Goal: Information Seeking & Learning: Learn about a topic

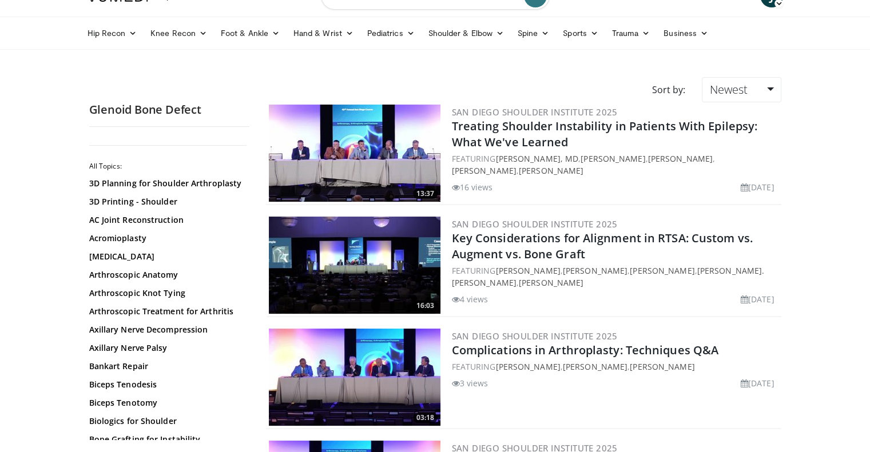
scroll to position [53, 0]
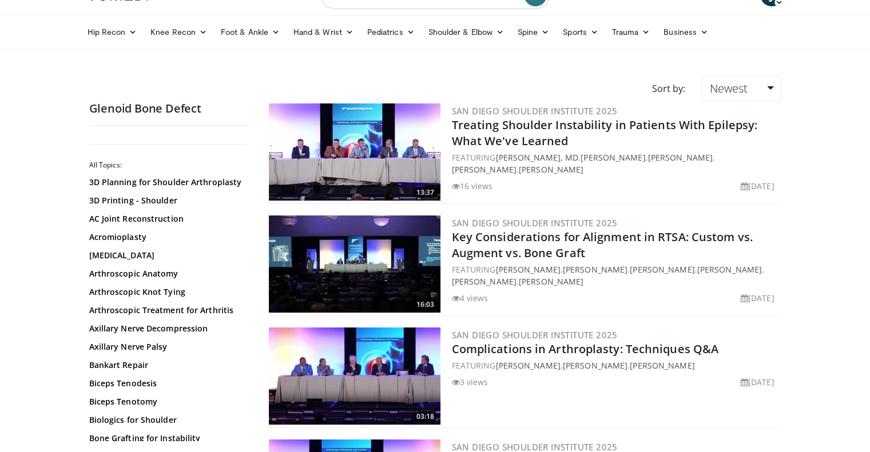
click at [423, 154] on img at bounding box center [355, 152] width 172 height 97
click at [405, 272] on img at bounding box center [355, 264] width 172 height 97
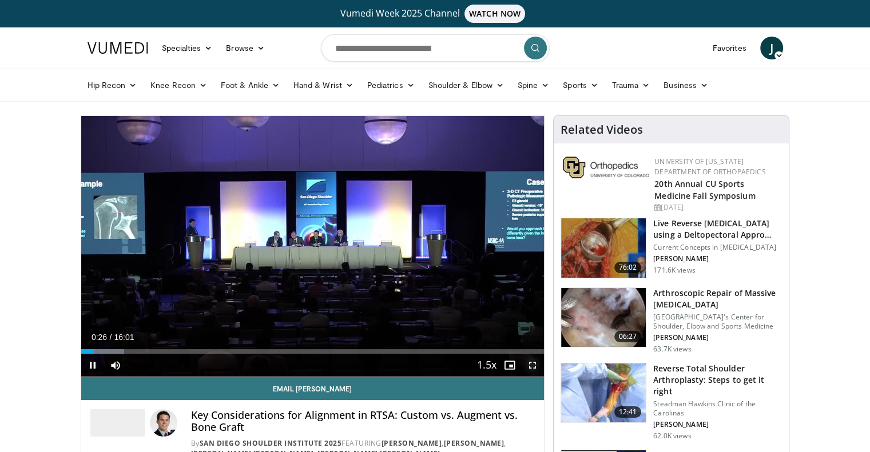
click at [530, 369] on span "Video Player" at bounding box center [532, 365] width 23 height 23
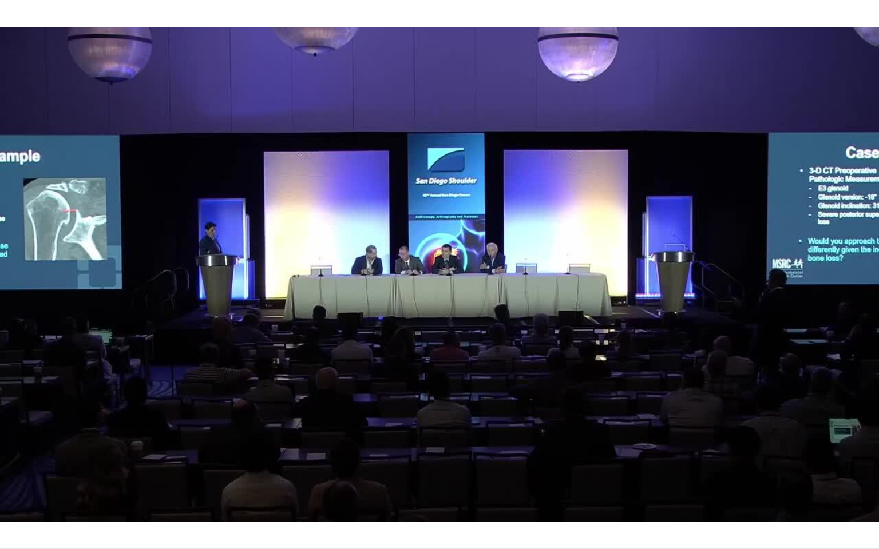
click at [434, 222] on div "10 seconds Tap to unmute" at bounding box center [439, 274] width 879 height 549
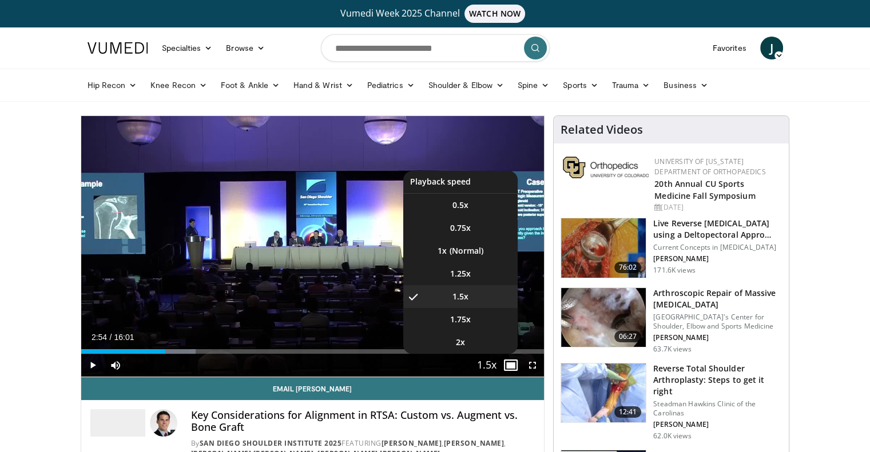
click at [487, 366] on span "Video Player" at bounding box center [487, 366] width 16 height 23
click at [464, 248] on li "1x" at bounding box center [460, 251] width 114 height 23
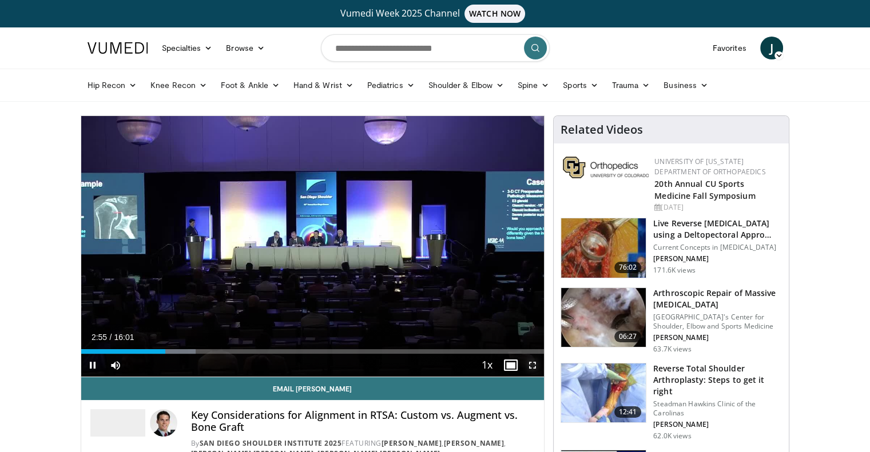
click at [530, 370] on span "Video Player" at bounding box center [532, 365] width 23 height 23
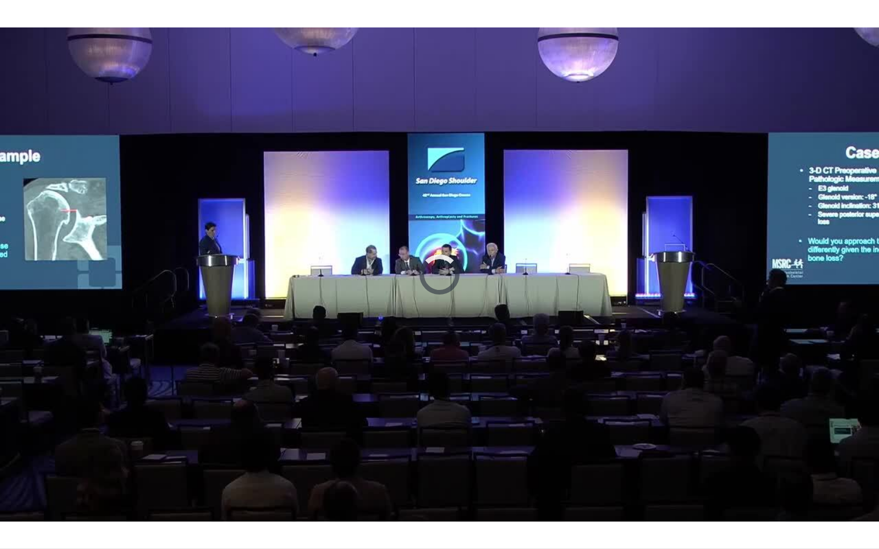
click at [753, 172] on div "10 seconds Tap to unmute" at bounding box center [439, 274] width 879 height 549
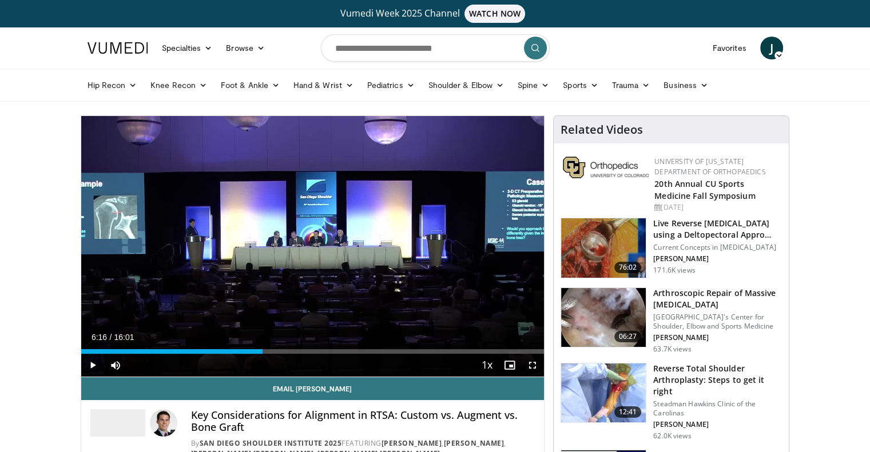
click at [357, 218] on div "10 seconds Tap to unmute" at bounding box center [312, 246] width 463 height 261
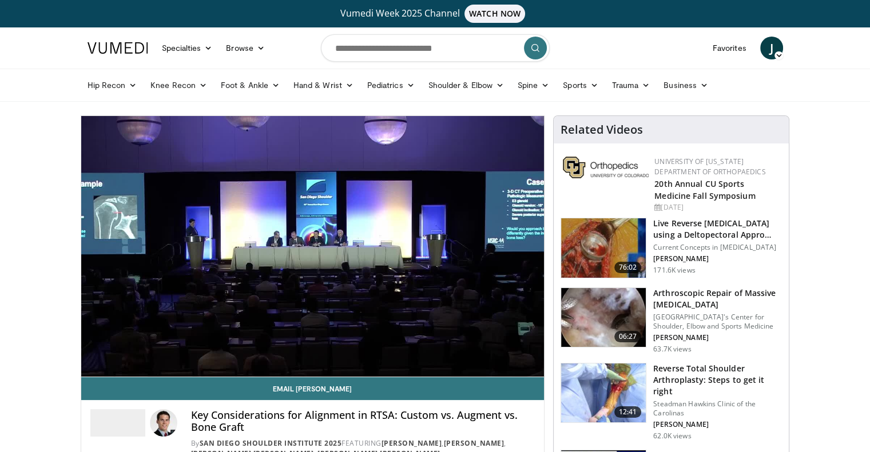
click at [324, 254] on icon "Video Player" at bounding box center [312, 247] width 32 height 32
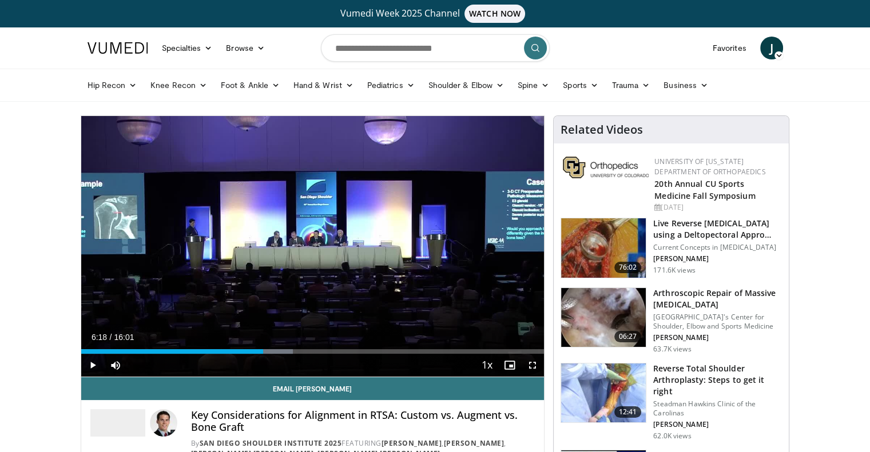
click at [309, 240] on icon "Video Player" at bounding box center [312, 247] width 32 height 32
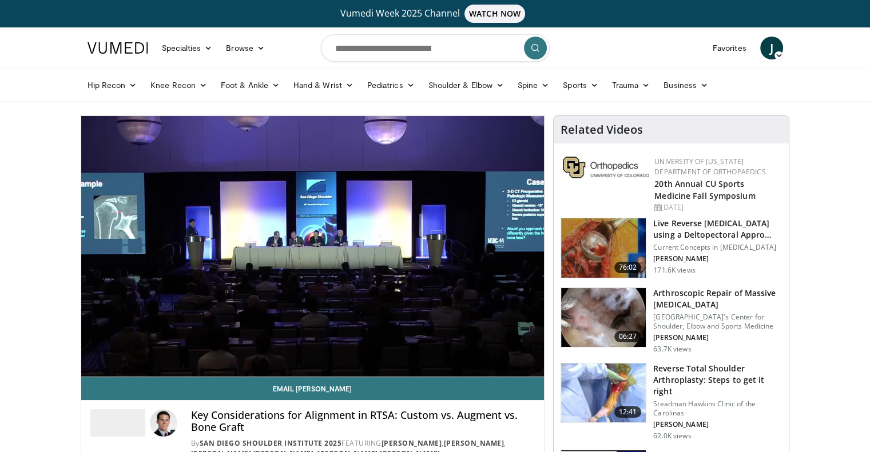
click at [321, 223] on div "10 seconds Tap to unmute" at bounding box center [312, 246] width 463 height 261
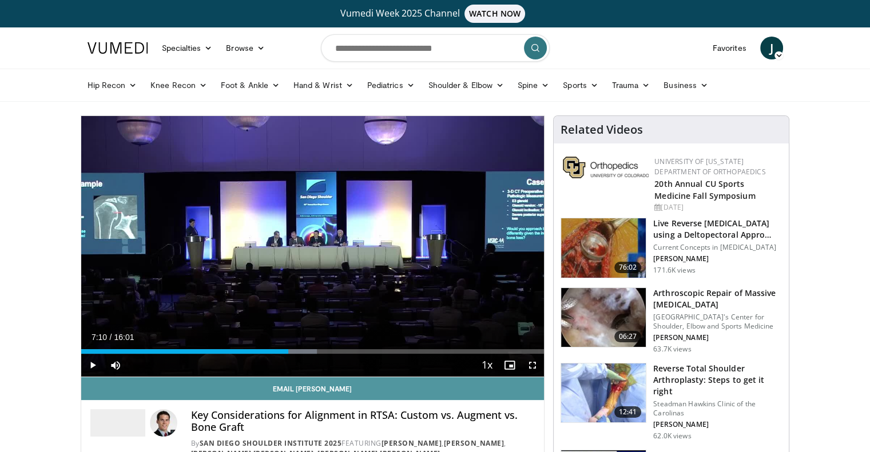
click at [295, 398] on link "Email Eric" at bounding box center [312, 389] width 463 height 23
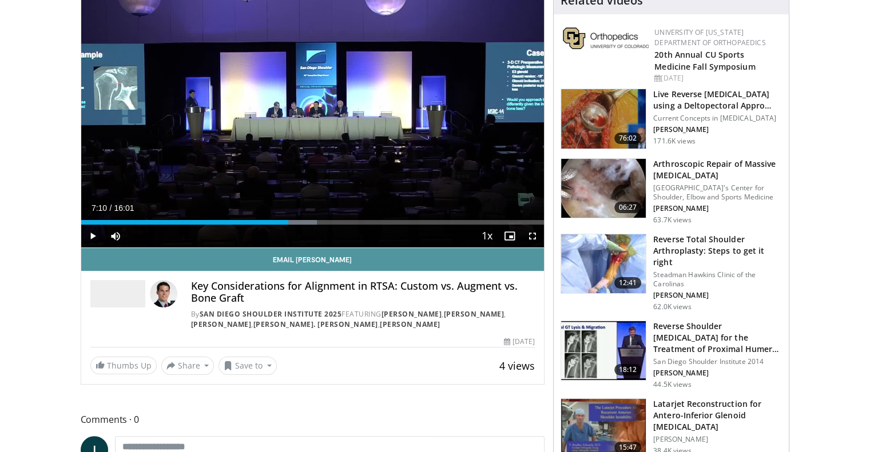
scroll to position [168, 0]
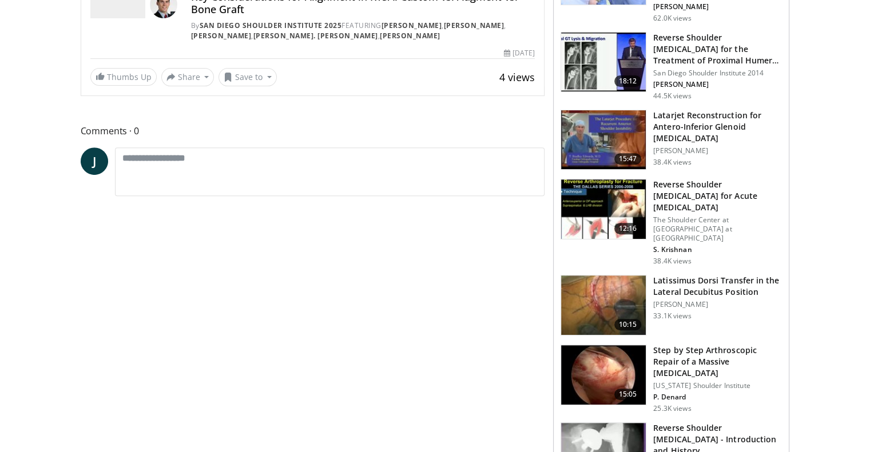
scroll to position [168, 0]
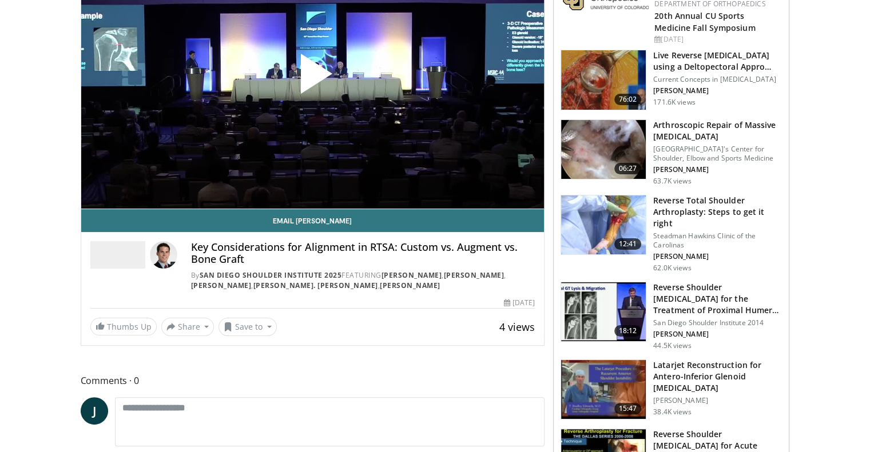
click at [256, 263] on h4 "Key Considerations for Alignment in RTSA: Custom vs. Augment vs. Bone Graft" at bounding box center [363, 253] width 344 height 25
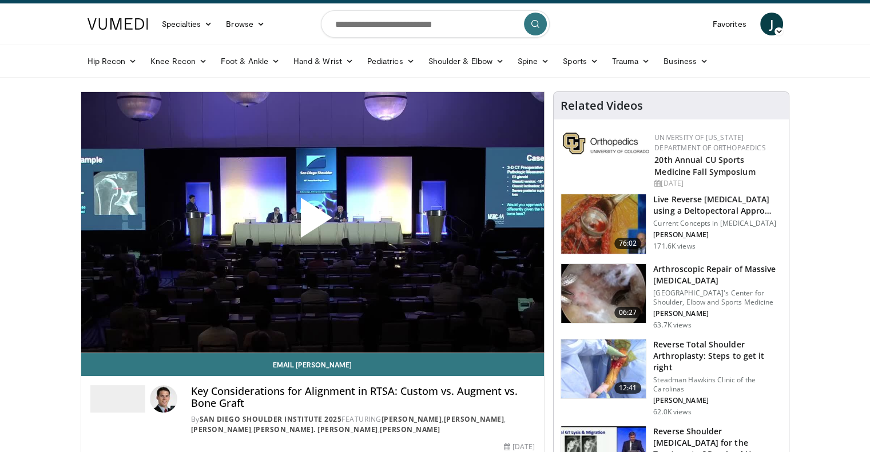
scroll to position [1, 0]
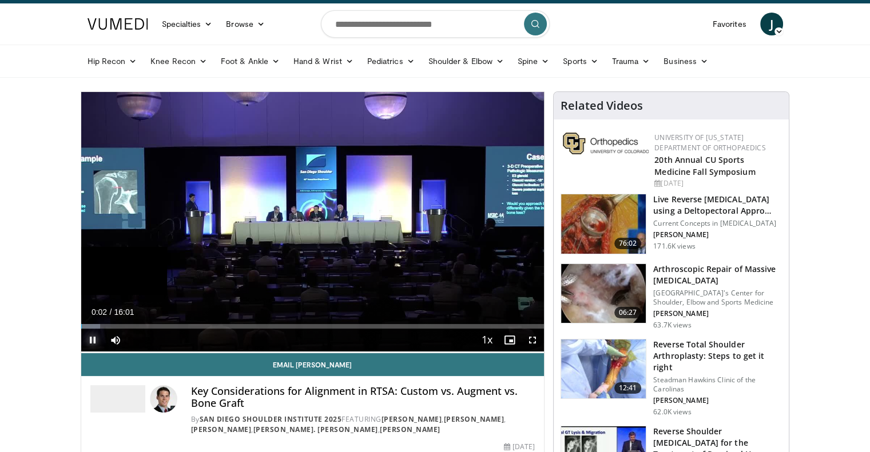
click at [86, 323] on div "Loaded : 4.12% 00:02" at bounding box center [312, 323] width 463 height 11
click at [244, 336] on div "Current Time 0:11 / Duration 16:01 Pause Skip Backward Skip Forward Mute Loaded…" at bounding box center [312, 340] width 463 height 23
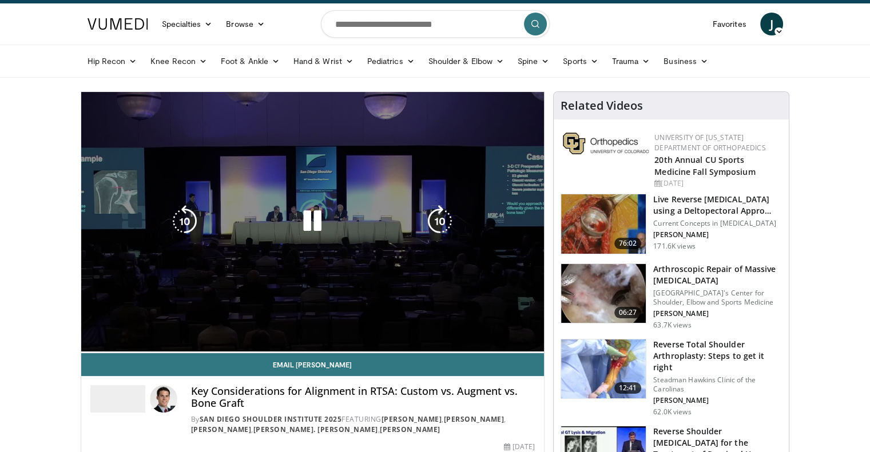
click at [186, 288] on div "10 seconds Tap to unmute" at bounding box center [312, 221] width 463 height 261
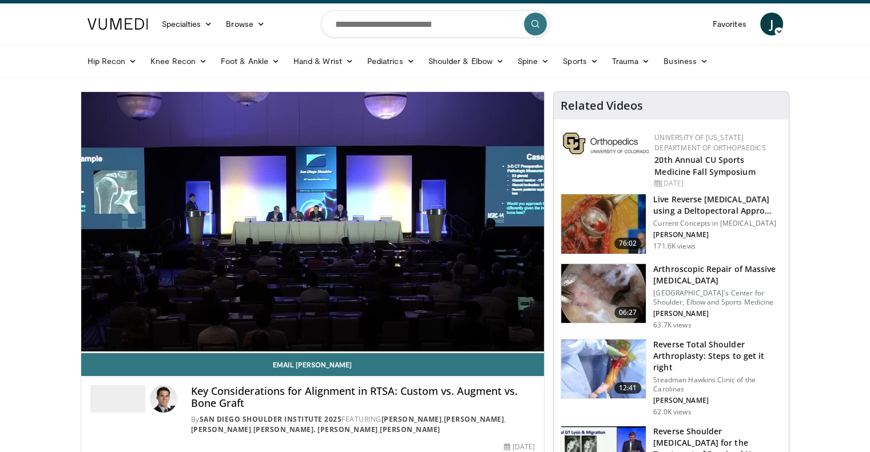
click at [530, 370] on link "Email Eric" at bounding box center [312, 364] width 463 height 23
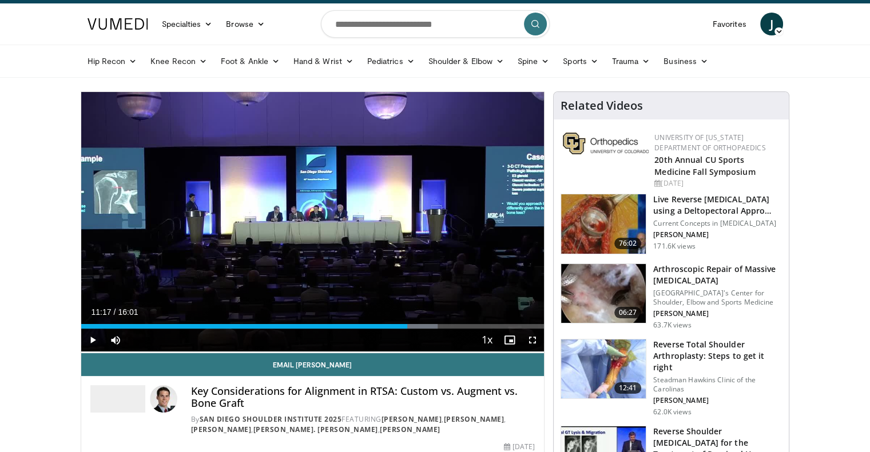
click at [445, 212] on icon "Video Player" at bounding box center [440, 221] width 32 height 32
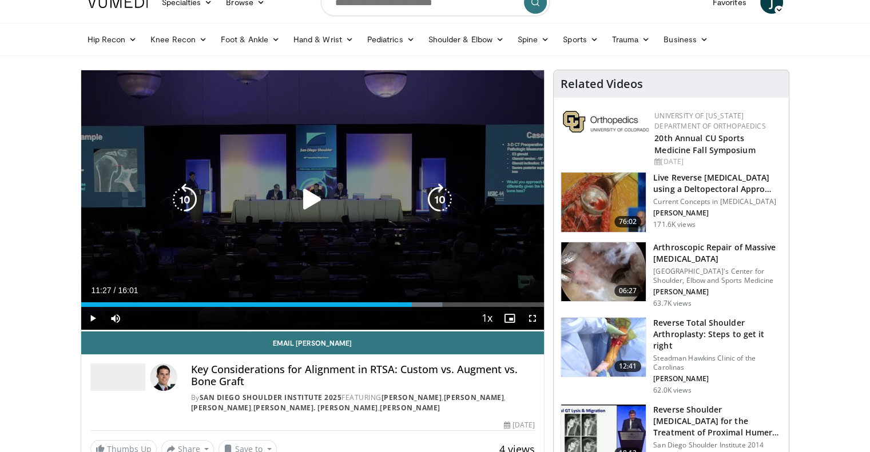
click at [303, 211] on icon "Video Player" at bounding box center [312, 200] width 32 height 32
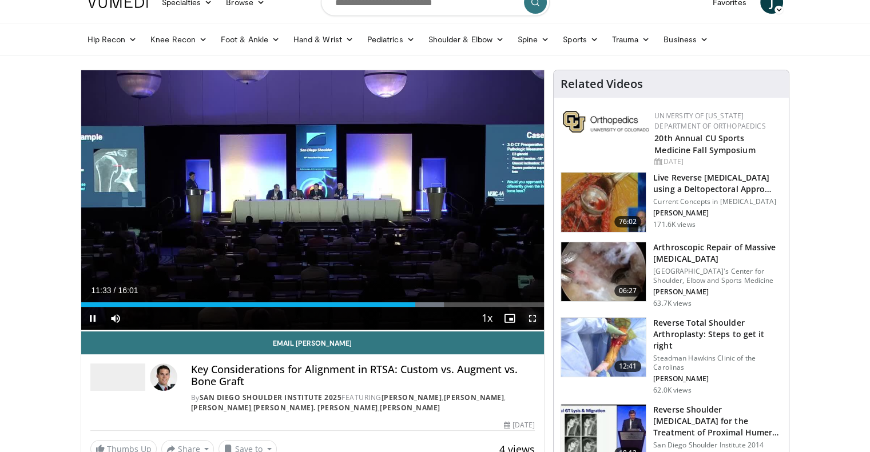
click at [532, 313] on span "Video Player" at bounding box center [532, 318] width 23 height 23
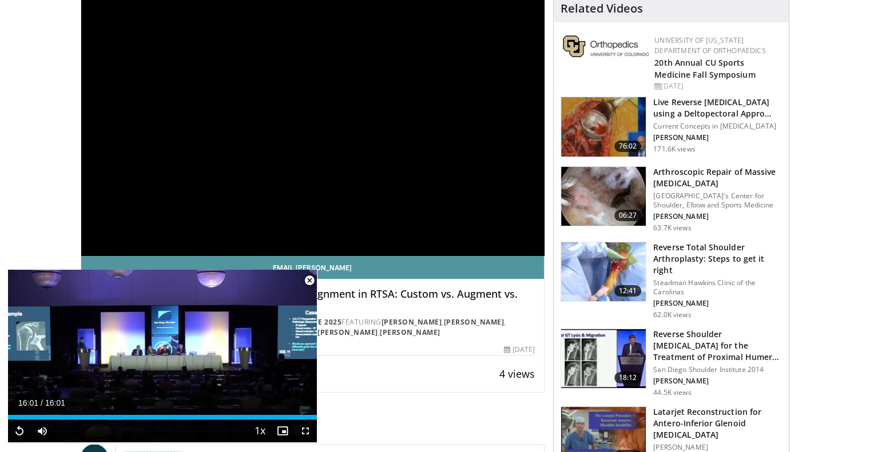
scroll to position [184, 0]
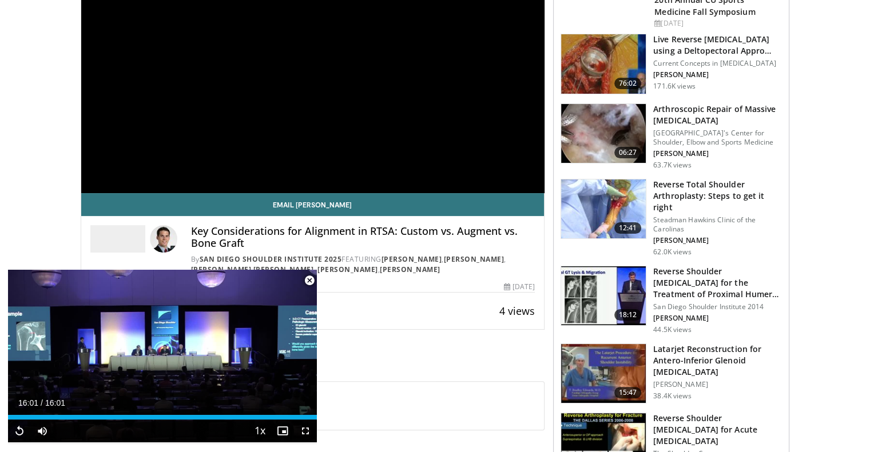
click at [308, 281] on span "Video Player" at bounding box center [309, 280] width 23 height 23
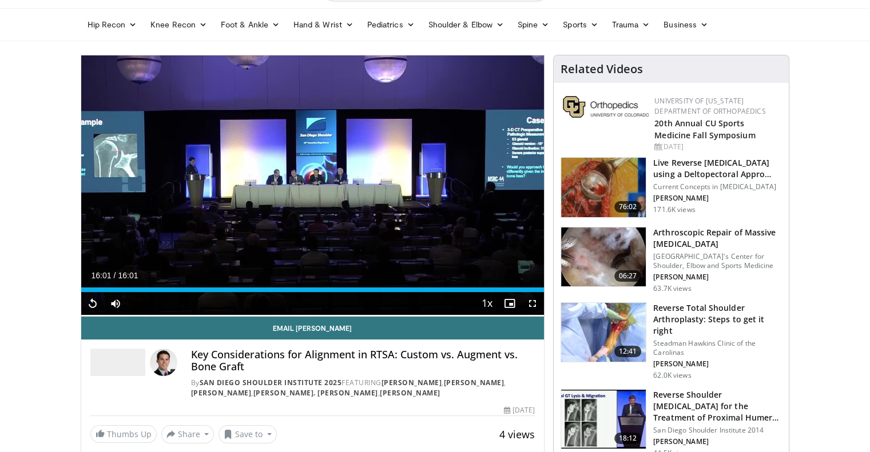
scroll to position [0, 0]
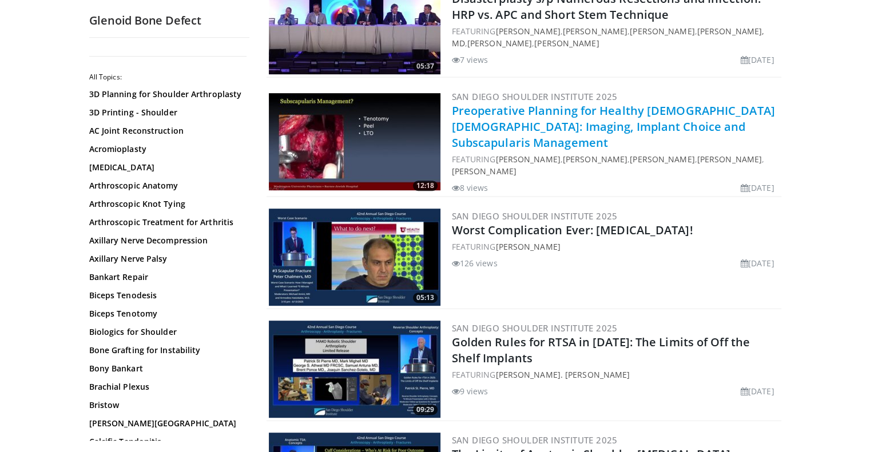
scroll to position [529, 0]
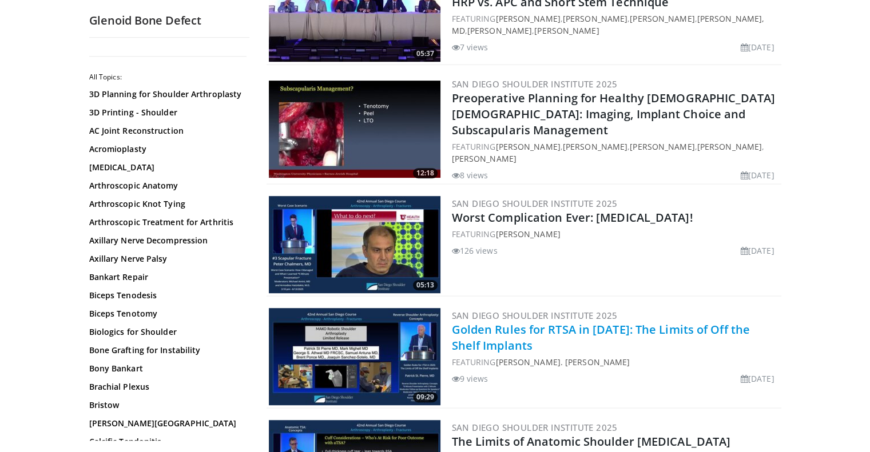
drag, startPoint x: 539, startPoint y: 319, endPoint x: 476, endPoint y: 331, distance: 63.5
click at [476, 331] on link "Golden Rules for RTSA in [DATE]: The Limits of Off the Shelf Implants" at bounding box center [601, 337] width 298 height 31
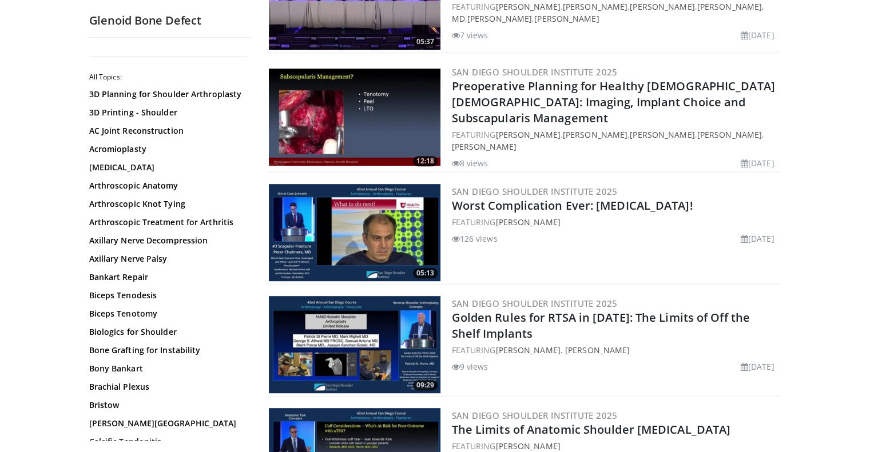
scroll to position [556, 0]
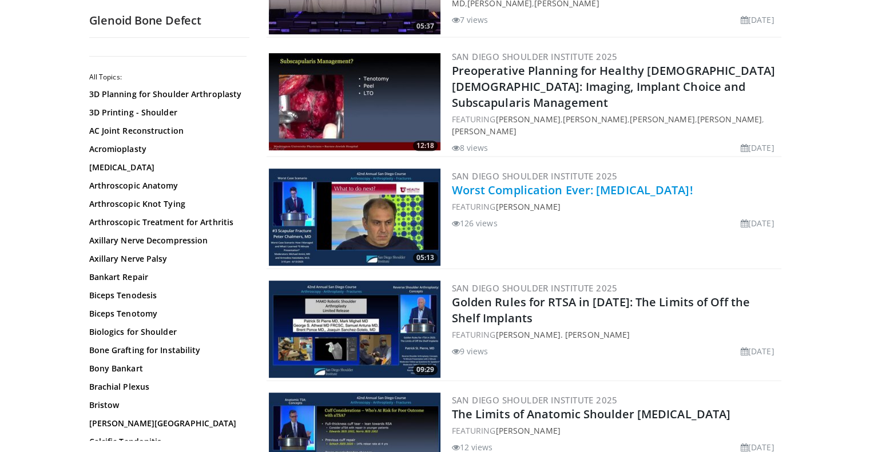
click at [530, 182] on link "Worst Complication Ever: Scapular Fracture!" at bounding box center [572, 189] width 241 height 15
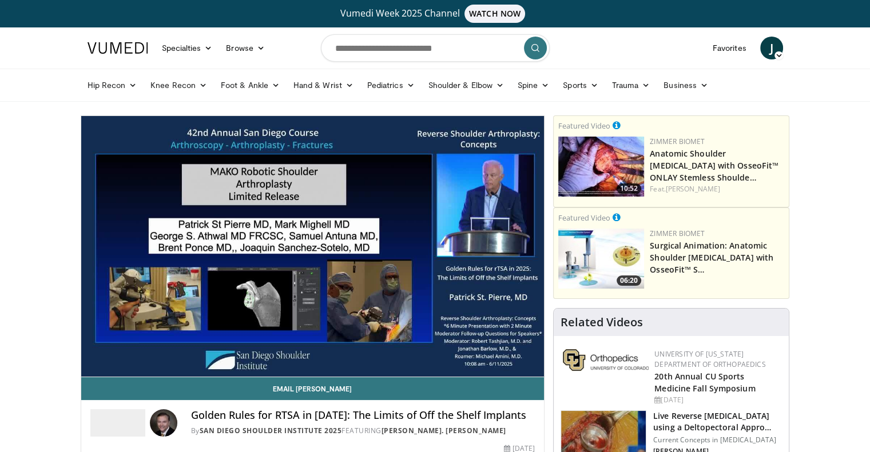
drag, startPoint x: 0, startPoint y: 0, endPoint x: 631, endPoint y: 47, distance: 632.6
click at [631, 47] on nav "Specialties Adult & Family Medicine Allergy, [MEDICAL_DATA], Immunology Anesthe…" at bounding box center [435, 47] width 709 height 41
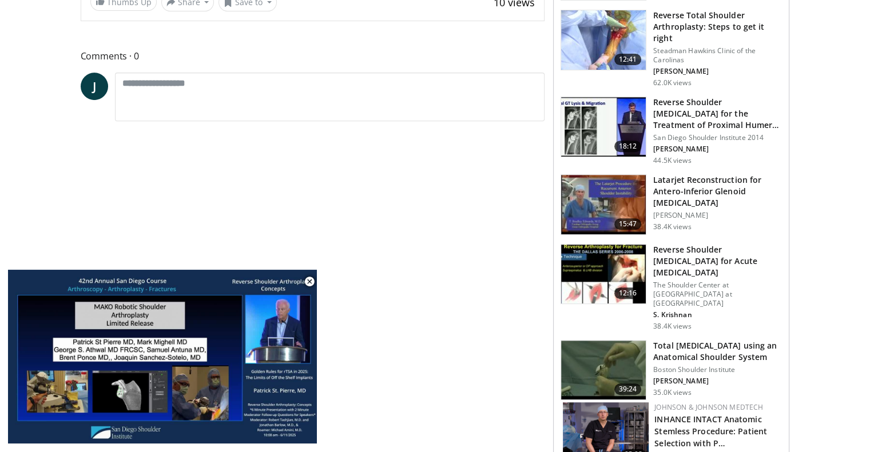
scroll to position [476, 0]
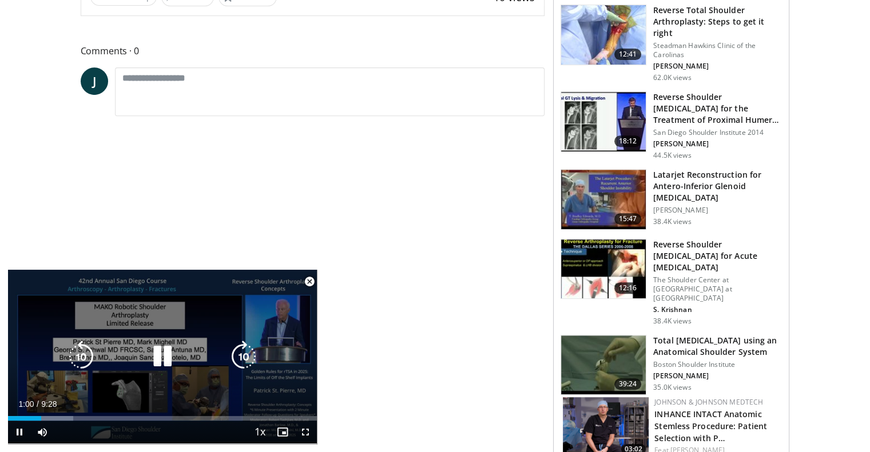
click at [220, 337] on div "10 seconds Tap to unmute" at bounding box center [162, 357] width 309 height 174
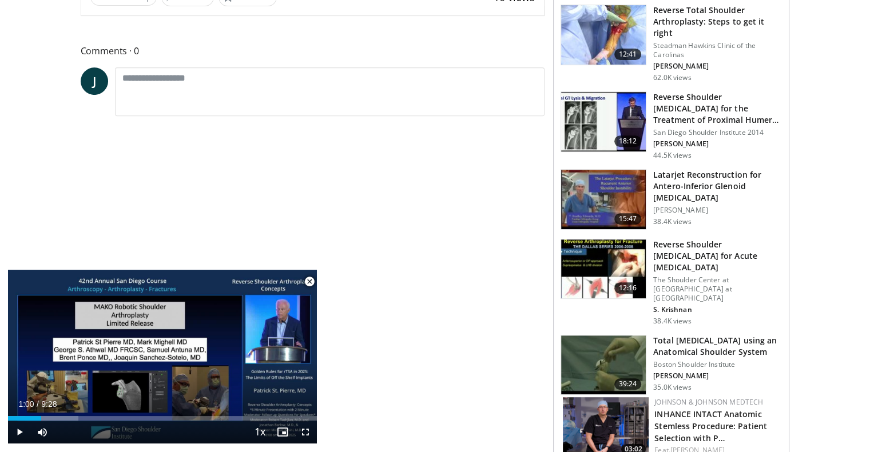
click at [313, 285] on span "Video Player" at bounding box center [309, 282] width 23 height 23
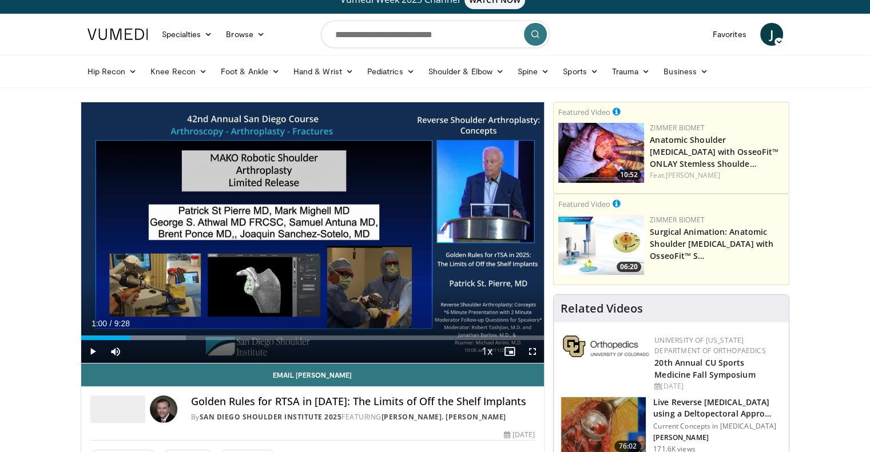
scroll to position [0, 0]
